Goal: Information Seeking & Learning: Learn about a topic

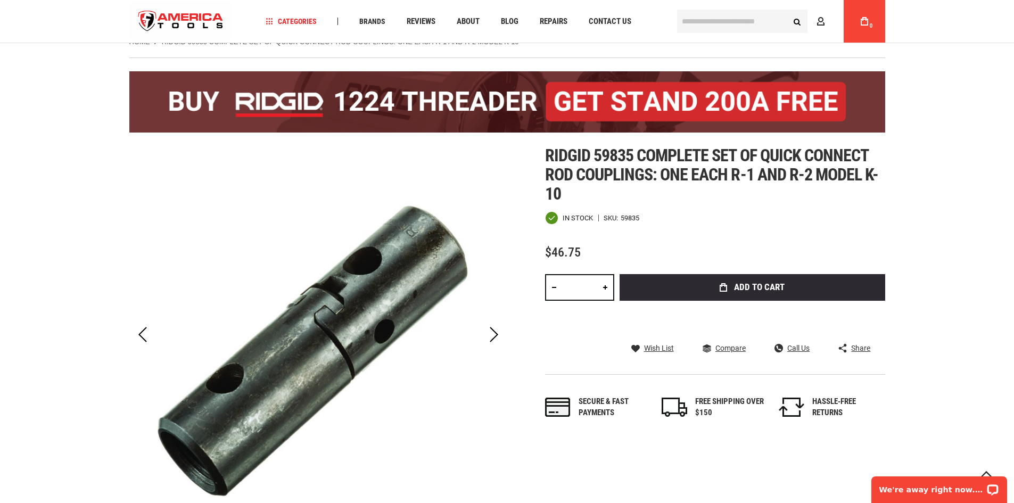
scroll to position [10, 0]
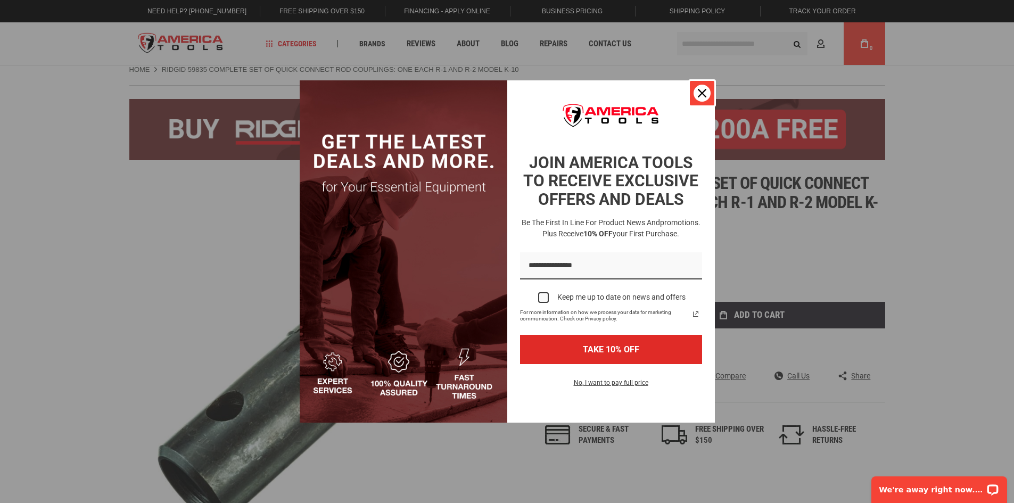
click at [703, 93] on icon "close icon" at bounding box center [702, 93] width 9 height 9
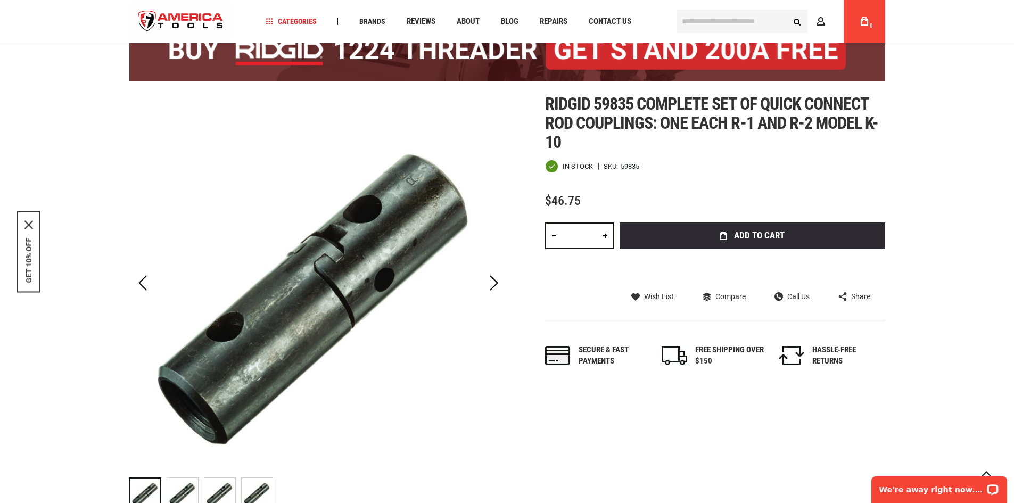
scroll to position [63, 0]
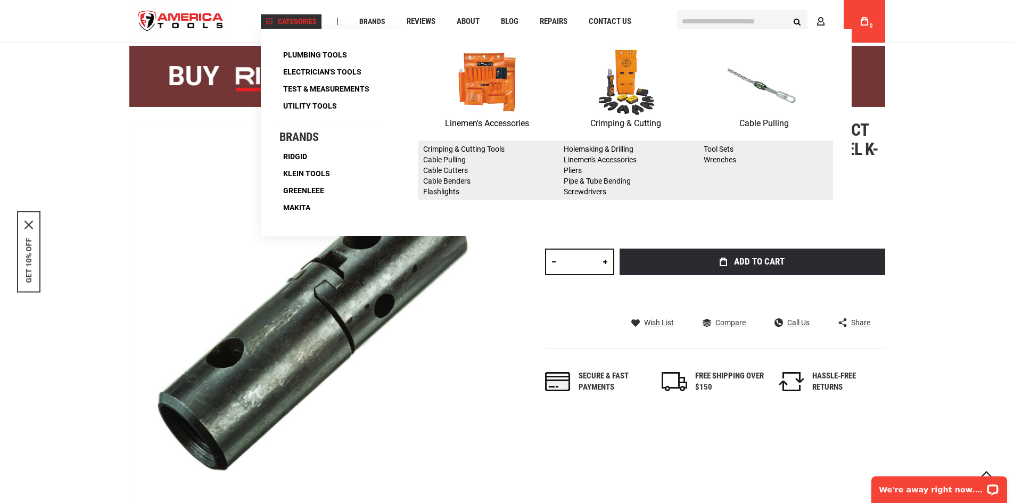
click at [761, 109] on img at bounding box center [764, 81] width 75 height 69
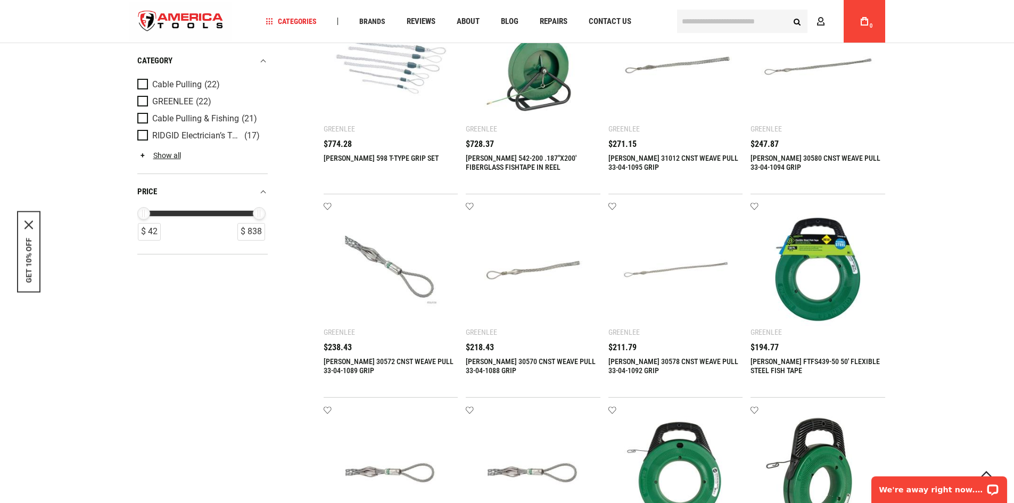
scroll to position [295, 0]
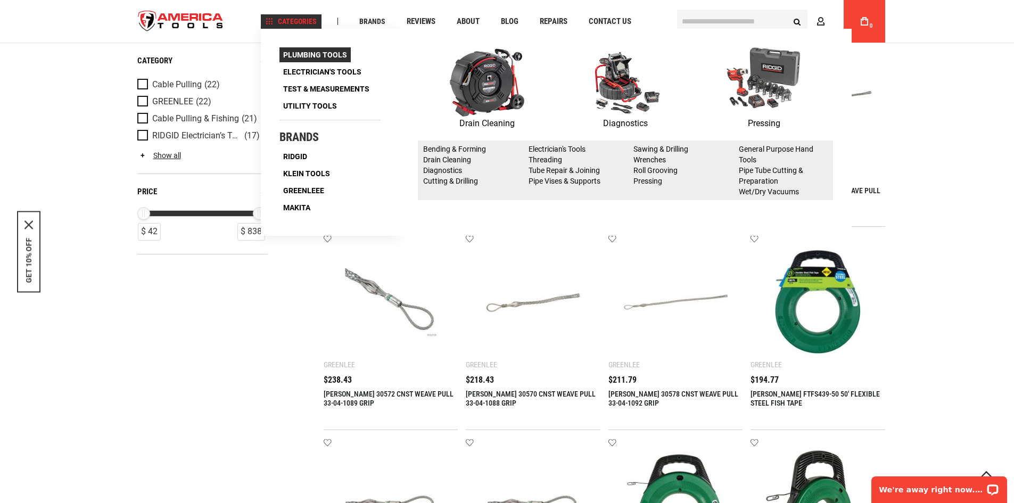
click at [308, 51] on span "Plumbing Tools" at bounding box center [315, 54] width 64 height 7
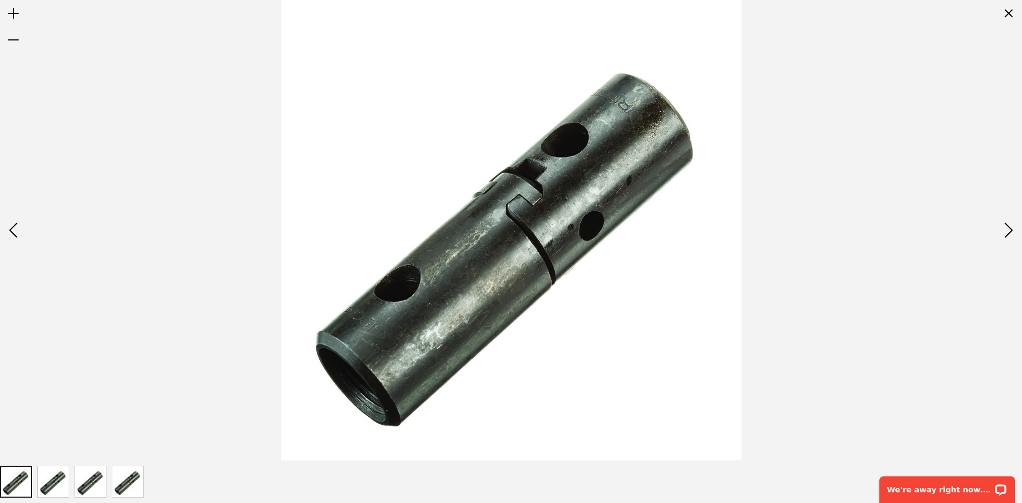
click at [470, 280] on img at bounding box center [511, 230] width 460 height 460
